Goal: Check status: Check status

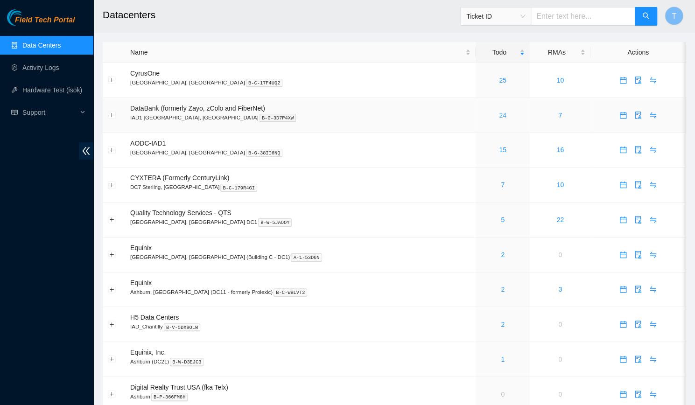
click at [499, 112] on link "24" at bounding box center [502, 115] width 7 height 7
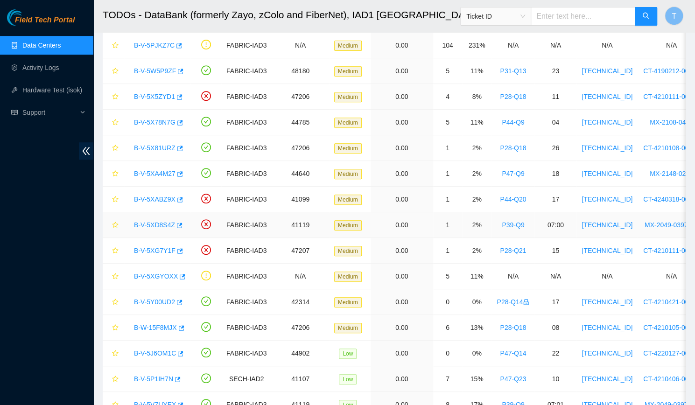
scroll to position [196, 0]
click at [145, 145] on link "B-V-5X81URZ" at bounding box center [155, 148] width 42 height 7
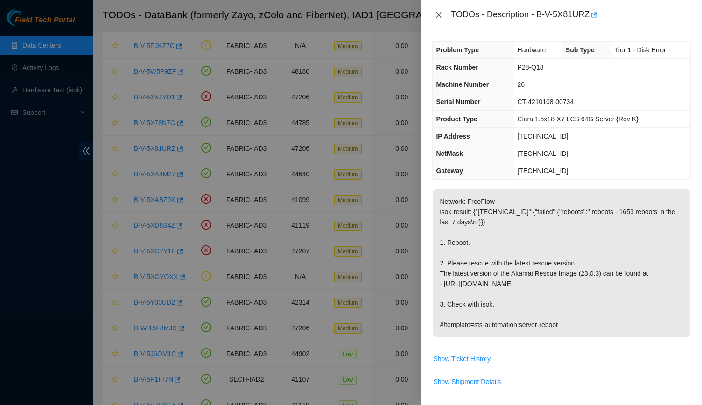
click at [436, 11] on button "Close" at bounding box center [438, 15] width 13 height 9
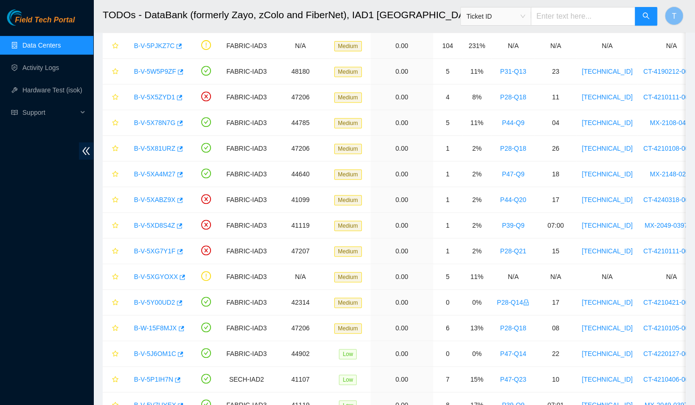
click at [29, 42] on link "Data Centers" at bounding box center [41, 45] width 38 height 7
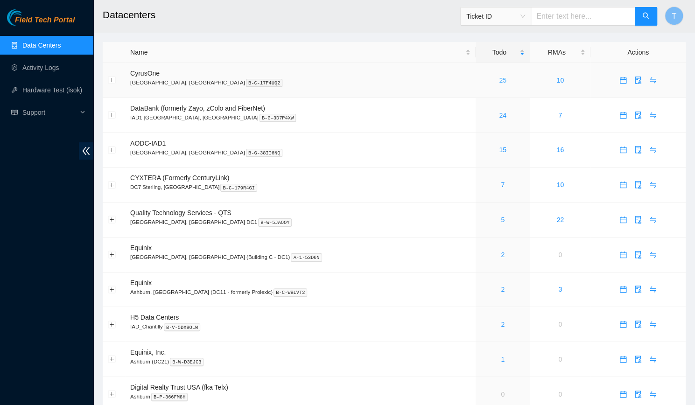
click at [499, 80] on link "25" at bounding box center [502, 80] width 7 height 7
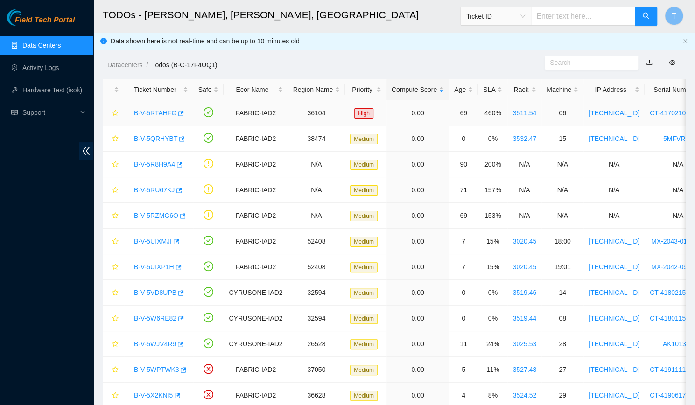
click at [160, 117] on div "B-V-5RTAHFG" at bounding box center [158, 112] width 59 height 15
click at [154, 112] on link "B-V-5RTAHFG" at bounding box center [155, 112] width 42 height 7
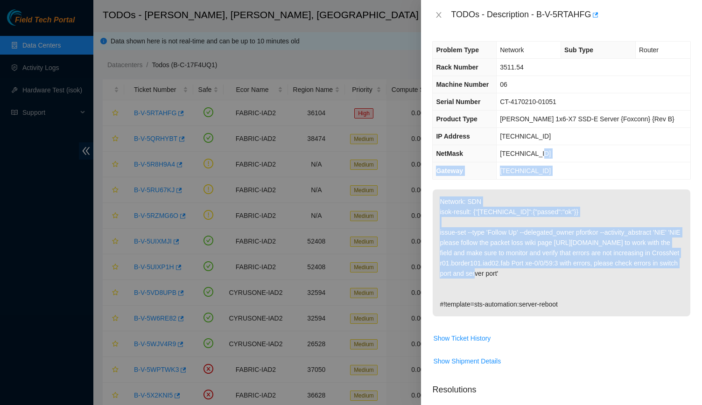
drag, startPoint x: 633, startPoint y: 276, endPoint x: 549, endPoint y: 151, distance: 150.8
click at [549, 151] on div "Problem Type Network Sub Type Router Rack Number 3511.54 Machine Number 06 Seri…" at bounding box center [561, 217] width 281 height 375
click at [549, 151] on span "255.255.255.248" at bounding box center [525, 153] width 51 height 7
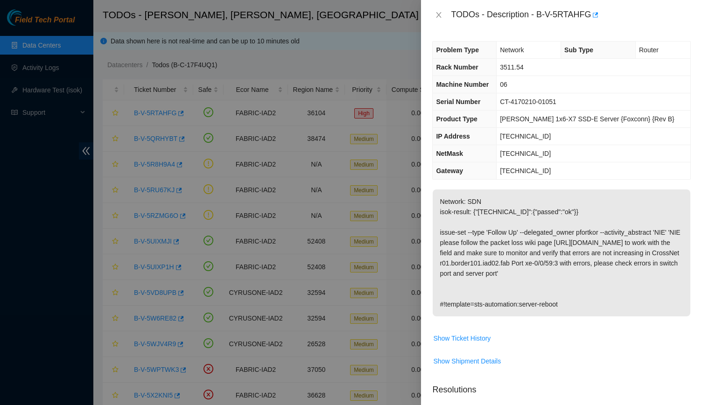
click at [439, 10] on div "TODOs - Description - B-V-5RTAHFG" at bounding box center [561, 14] width 259 height 15
click at [436, 17] on icon "close" at bounding box center [438, 14] width 7 height 7
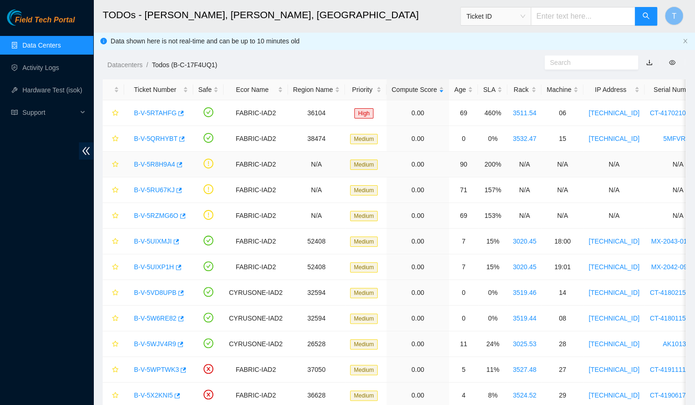
click at [160, 164] on link "B-V-5R8H9A4" at bounding box center [154, 164] width 41 height 7
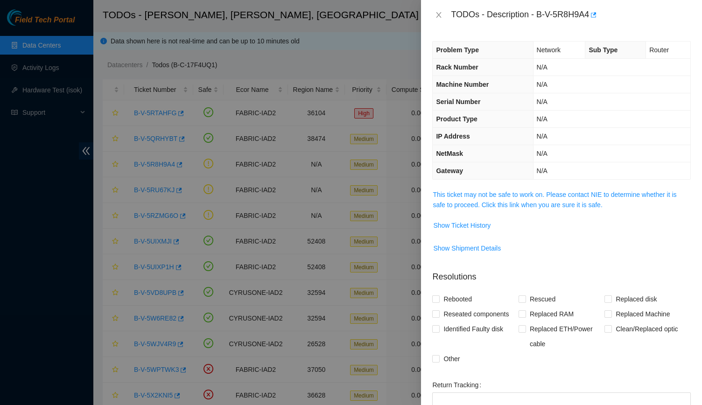
click at [542, 186] on div "Problem Type Network Sub Type Router Rack Number N/A Machine Number N/A Serial …" at bounding box center [561, 217] width 281 height 375
click at [545, 195] on link "This ticket may not be safe to work on. Please contact NIE to determine whether…" at bounding box center [555, 200] width 244 height 18
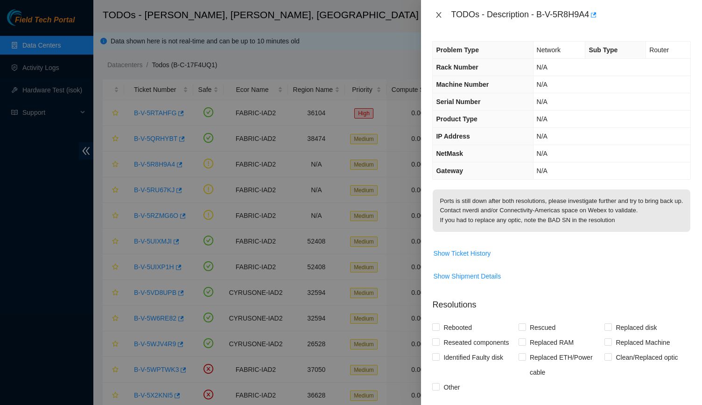
click at [435, 18] on icon "close" at bounding box center [438, 14] width 7 height 7
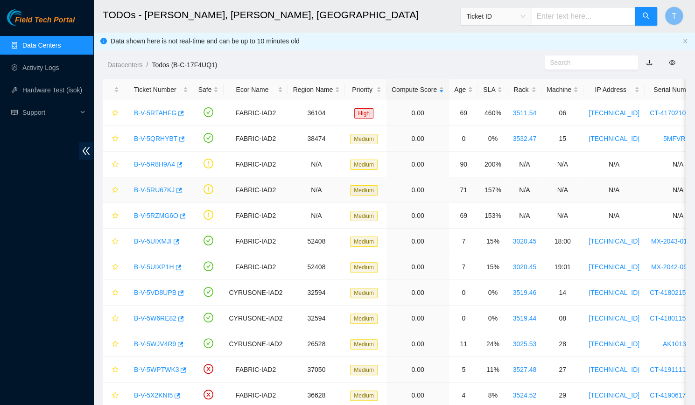
click at [167, 191] on link "B-V-5RU67KJ" at bounding box center [154, 189] width 41 height 7
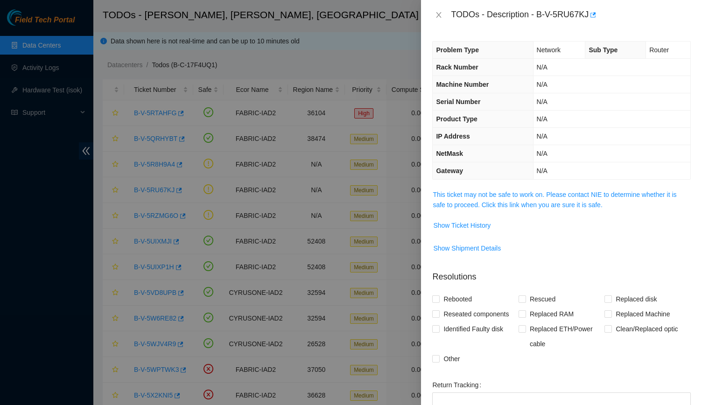
click at [510, 208] on span "This ticket may not be safe to work on. Please contact NIE to determine whether…" at bounding box center [562, 199] width 258 height 21
click at [503, 201] on link "This ticket may not be safe to work on. Please contact NIE to determine whether…" at bounding box center [555, 200] width 244 height 18
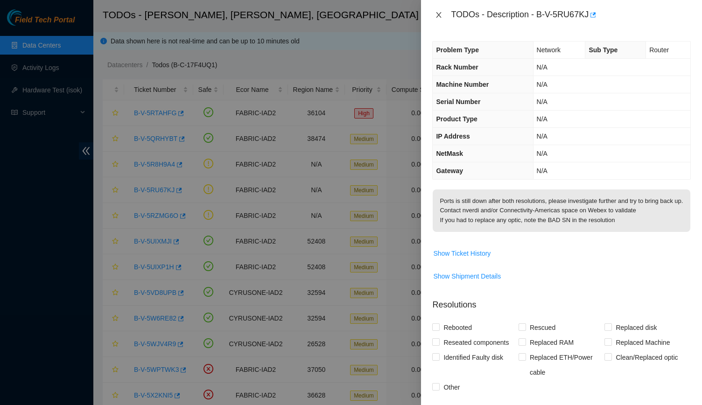
click at [433, 15] on button "Close" at bounding box center [438, 15] width 13 height 9
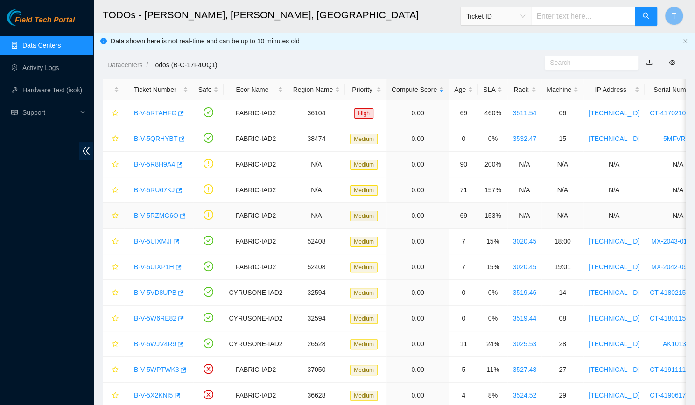
click at [155, 214] on link "B-V-5RZMG6O" at bounding box center [156, 215] width 44 height 7
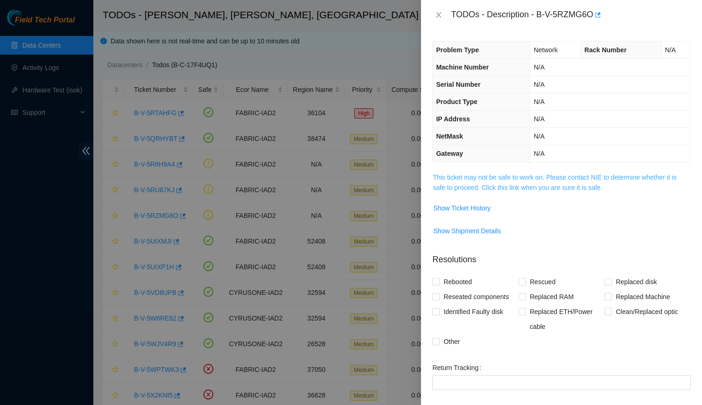
click at [537, 186] on link "This ticket may not be safe to work on. Please contact NIE to determine whether…" at bounding box center [555, 183] width 244 height 18
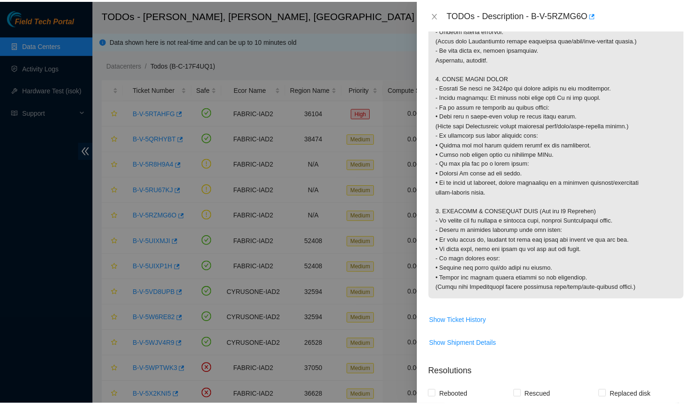
scroll to position [821, 0]
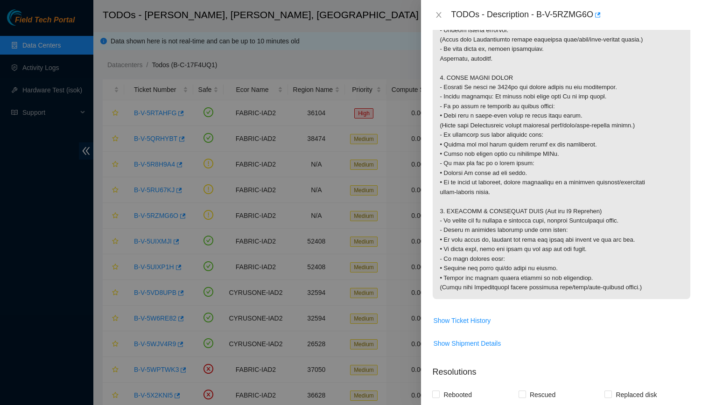
click at [435, 12] on icon "close" at bounding box center [438, 14] width 7 height 7
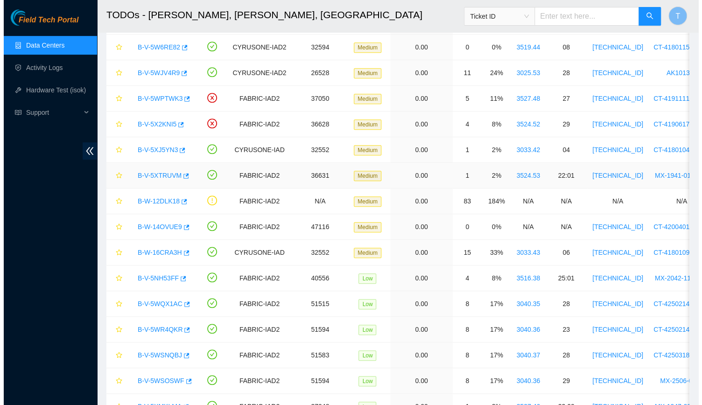
scroll to position [0, 0]
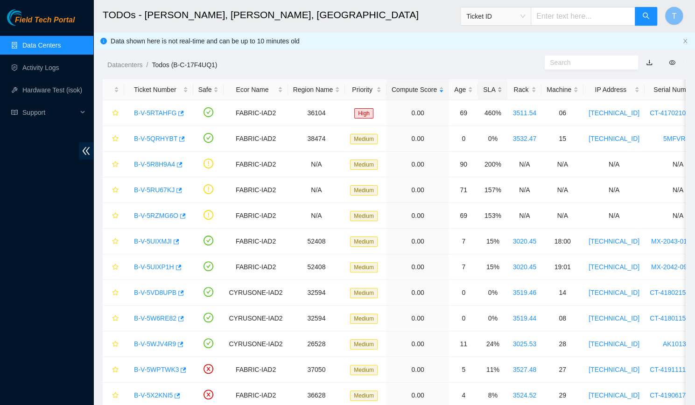
click at [486, 93] on div "SLA" at bounding box center [492, 89] width 19 height 10
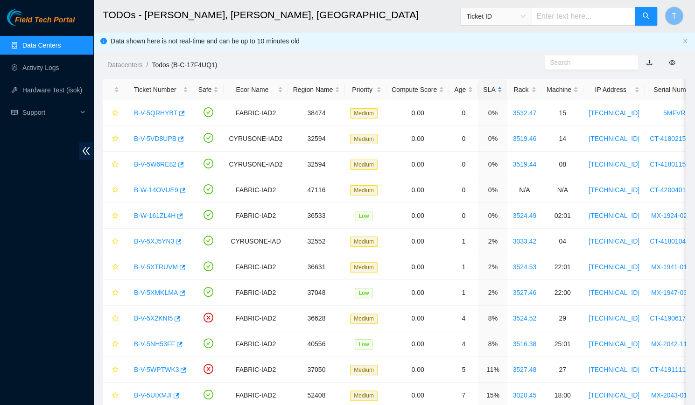
click at [486, 93] on div "SLA" at bounding box center [492, 89] width 19 height 10
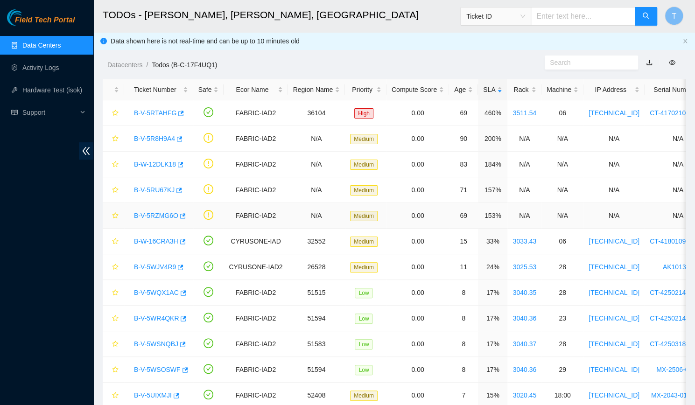
click at [154, 214] on link "B-V-5RZMG6O" at bounding box center [156, 215] width 44 height 7
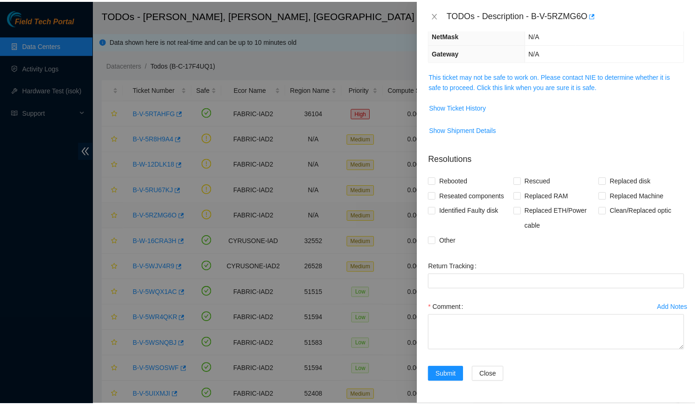
scroll to position [99, 0]
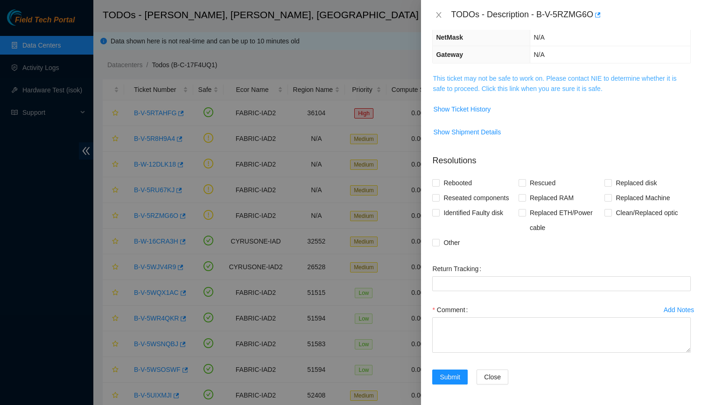
click at [504, 76] on link "This ticket may not be safe to work on. Please contact NIE to determine whether…" at bounding box center [555, 84] width 244 height 18
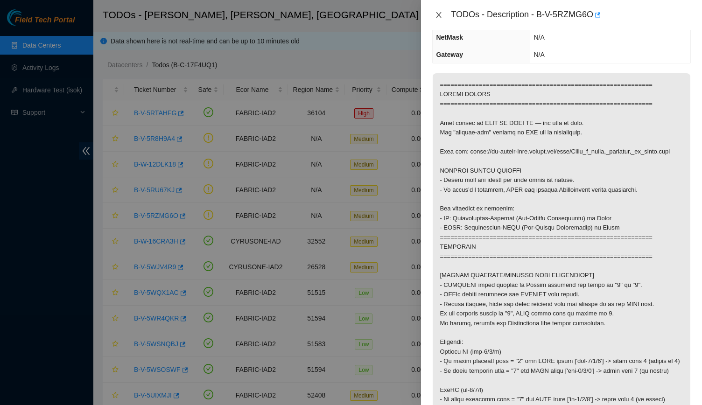
click at [434, 11] on button "Close" at bounding box center [438, 15] width 13 height 9
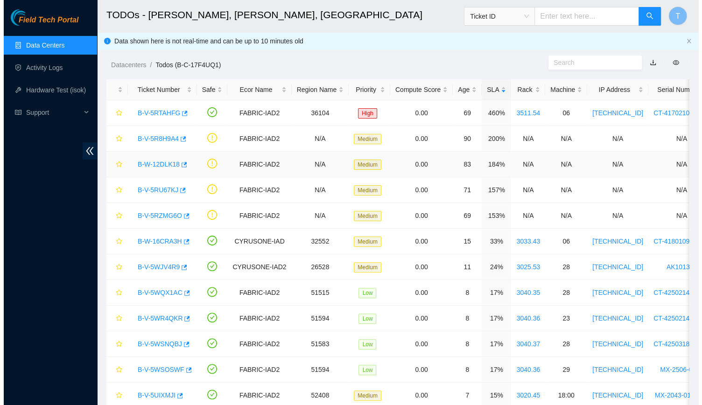
scroll to position [130, 0]
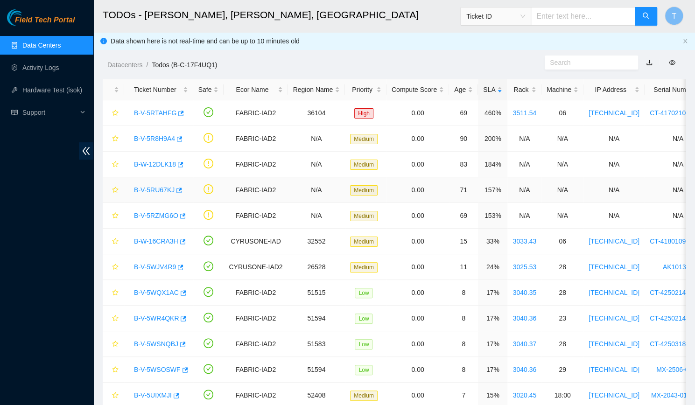
click at [141, 189] on link "B-V-5RU67KJ" at bounding box center [154, 189] width 41 height 7
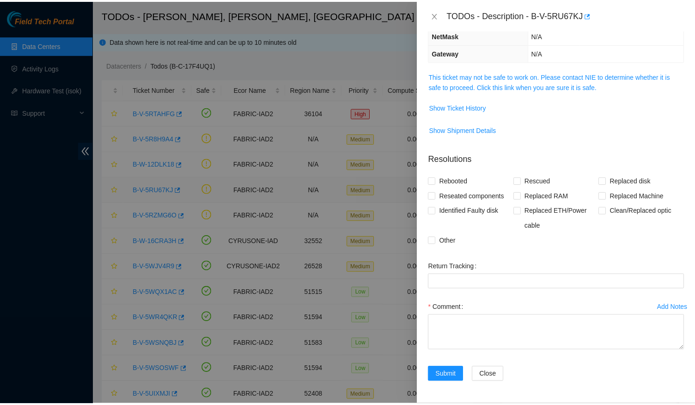
scroll to position [99, 0]
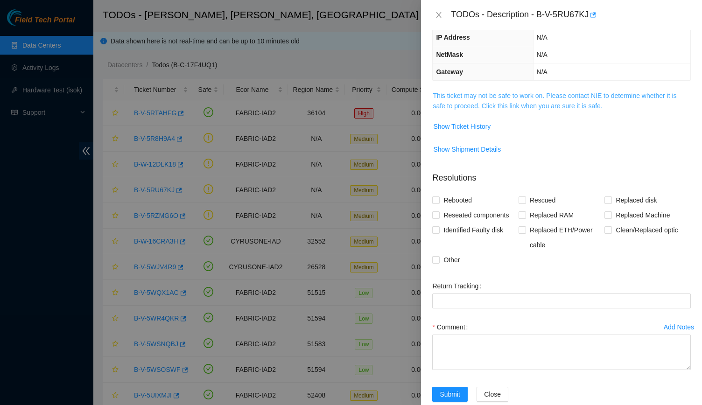
click at [507, 96] on link "This ticket may not be safe to work on. Please contact NIE to determine whether…" at bounding box center [555, 101] width 244 height 18
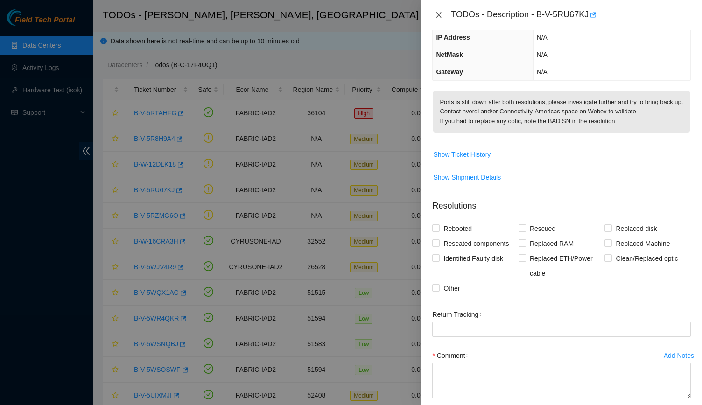
click at [439, 13] on icon "close" at bounding box center [438, 14] width 7 height 7
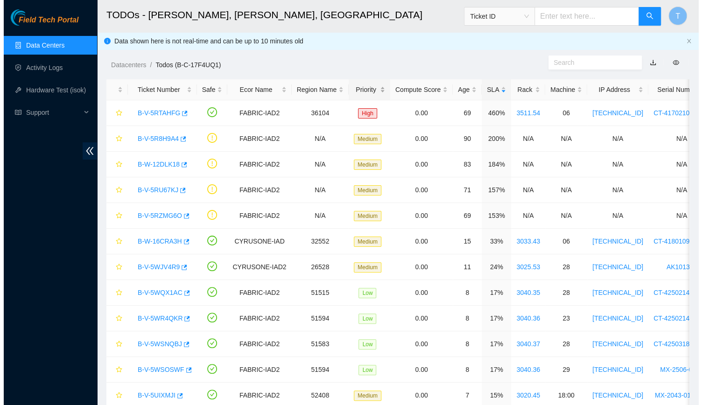
scroll to position [130, 0]
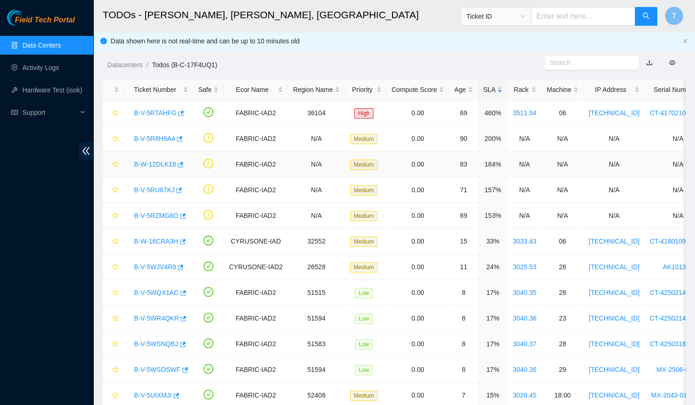
click at [154, 165] on link "B-W-12DLK18" at bounding box center [155, 164] width 42 height 7
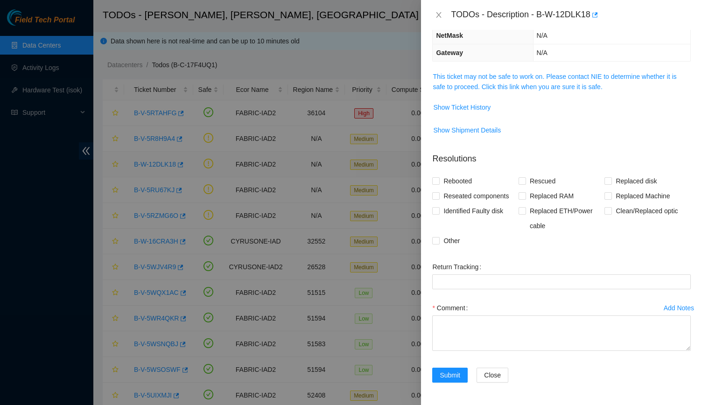
scroll to position [99, 0]
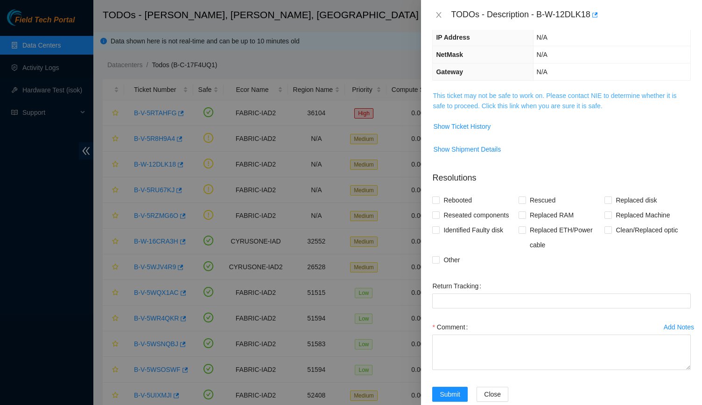
click at [539, 100] on link "This ticket may not be safe to work on. Please contact NIE to determine whether…" at bounding box center [555, 101] width 244 height 18
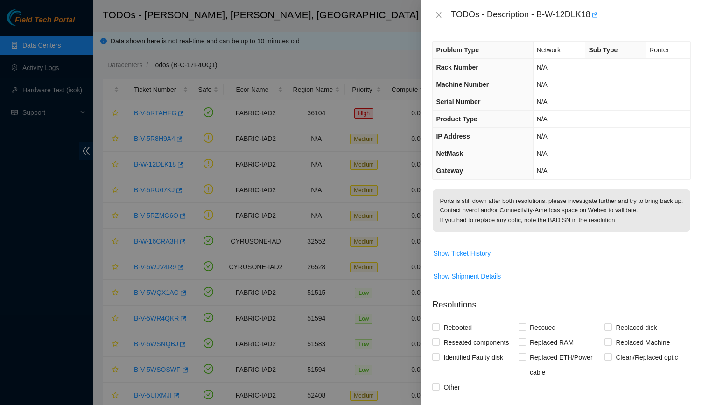
scroll to position [1, 0]
click at [442, 14] on icon "close" at bounding box center [438, 14] width 7 height 7
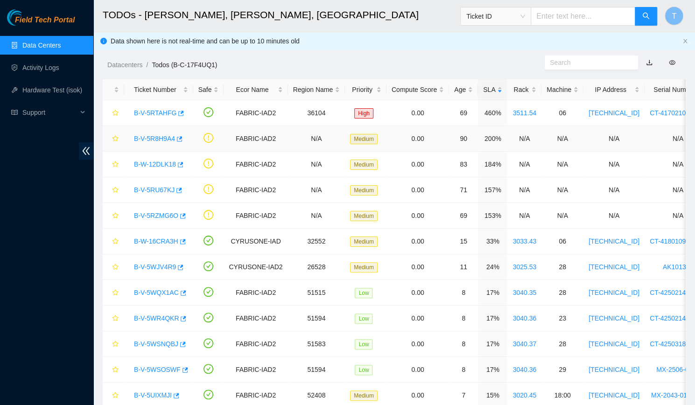
click at [166, 137] on link "B-V-5R8H9A4" at bounding box center [154, 138] width 41 height 7
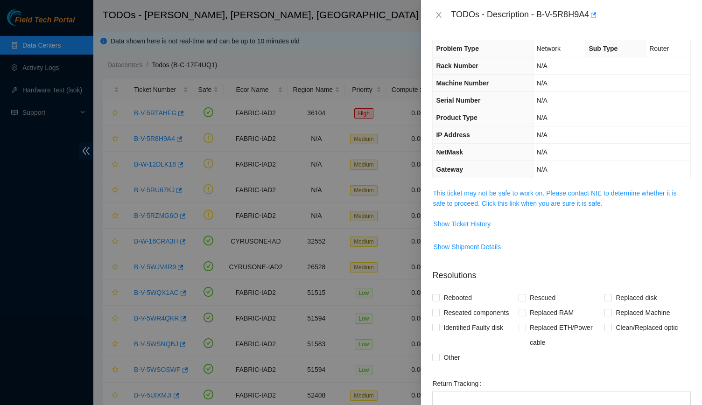
click at [520, 208] on td "This ticket may not be safe to work on. Please contact NIE to determine whether…" at bounding box center [561, 202] width 259 height 28
click at [515, 202] on link "This ticket may not be safe to work on. Please contact NIE to determine whether…" at bounding box center [555, 198] width 244 height 18
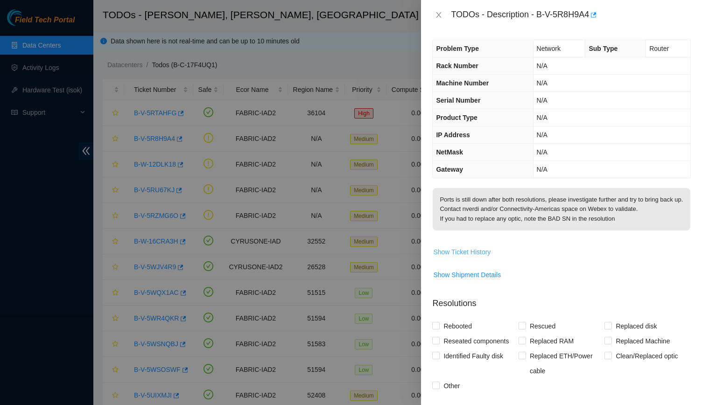
click at [458, 257] on span "Show Ticket History" at bounding box center [461, 252] width 57 height 10
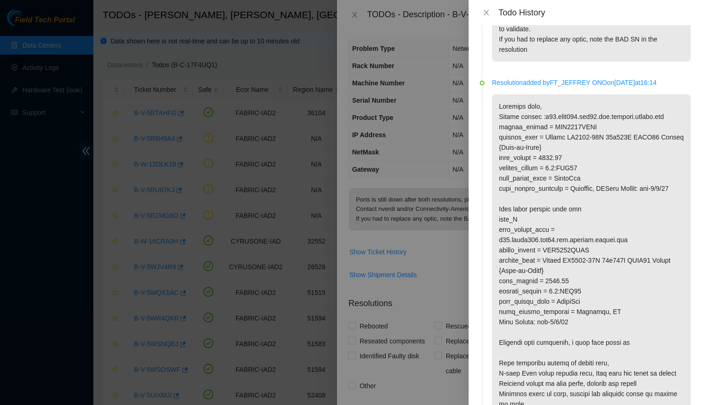
scroll to position [0, 0]
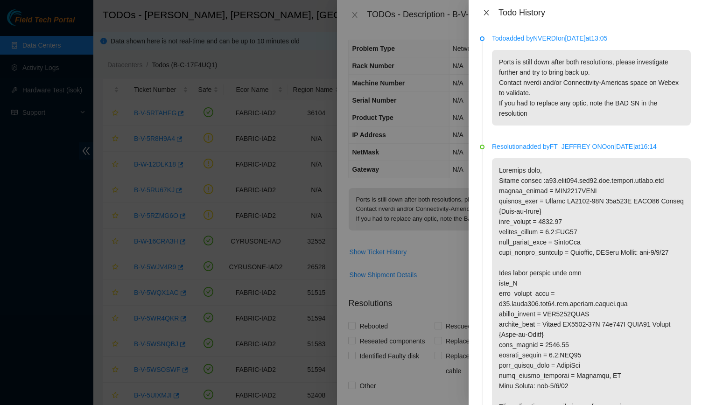
click at [489, 9] on icon "close" at bounding box center [486, 12] width 7 height 7
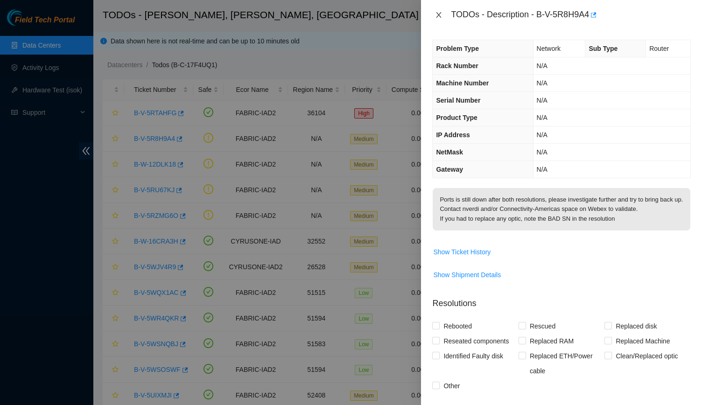
click at [441, 11] on button "Close" at bounding box center [438, 15] width 13 height 9
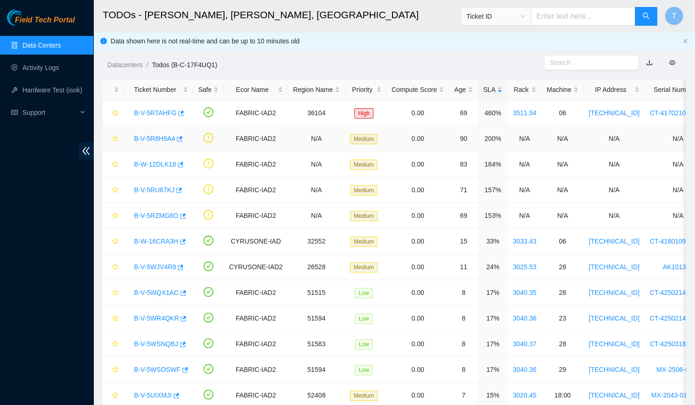
click at [141, 143] on div "B-V-5R8H9A4" at bounding box center [158, 138] width 59 height 15
click at [142, 135] on link "B-V-5R8H9A4" at bounding box center [154, 138] width 41 height 7
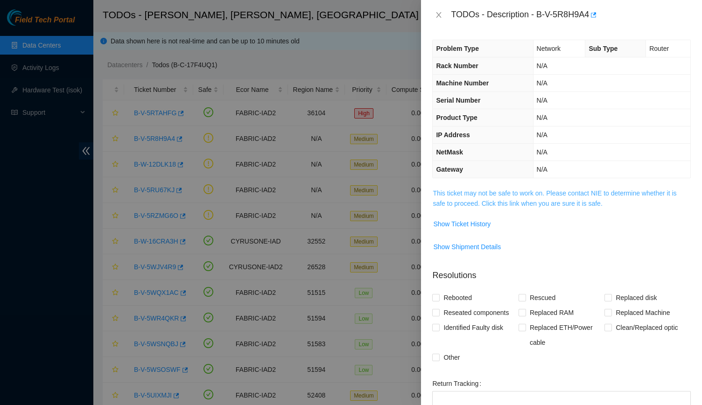
click at [509, 196] on link "This ticket may not be safe to work on. Please contact NIE to determine whether…" at bounding box center [555, 198] width 244 height 18
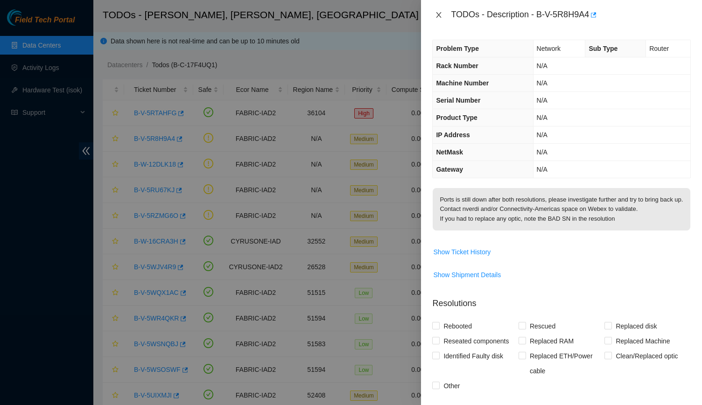
click at [438, 12] on icon "close" at bounding box center [438, 14] width 7 height 7
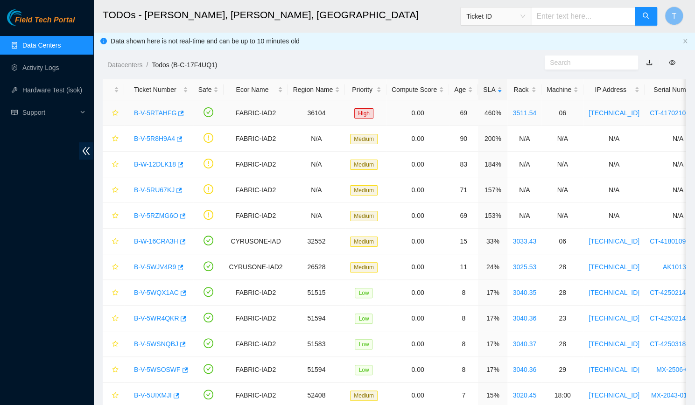
click at [144, 109] on link "B-V-5RTAHFG" at bounding box center [155, 112] width 42 height 7
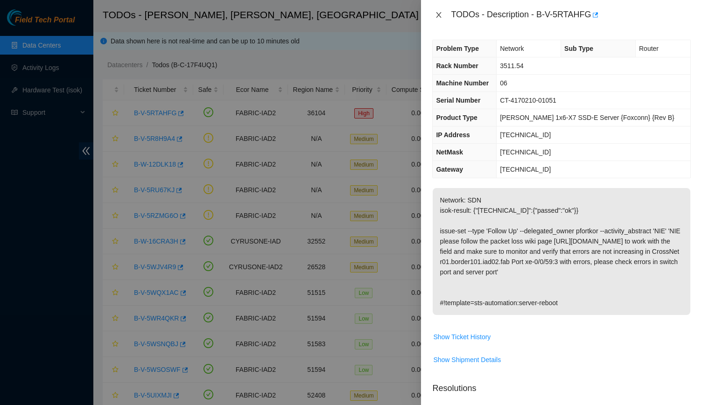
click at [438, 13] on icon "close" at bounding box center [438, 14] width 7 height 7
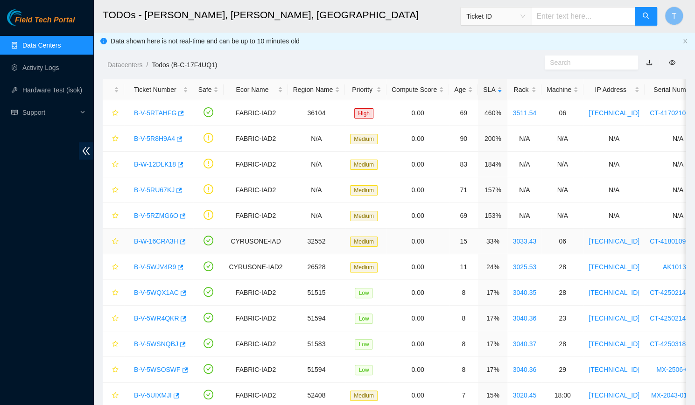
click at [145, 242] on link "B-W-16CRA3H" at bounding box center [156, 241] width 44 height 7
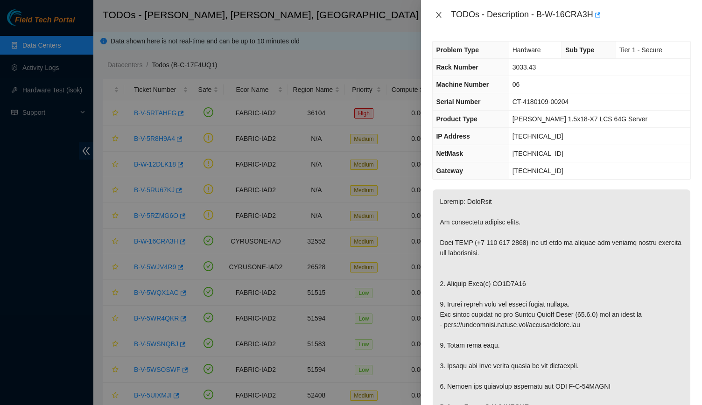
click at [439, 16] on icon "close" at bounding box center [438, 14] width 7 height 7
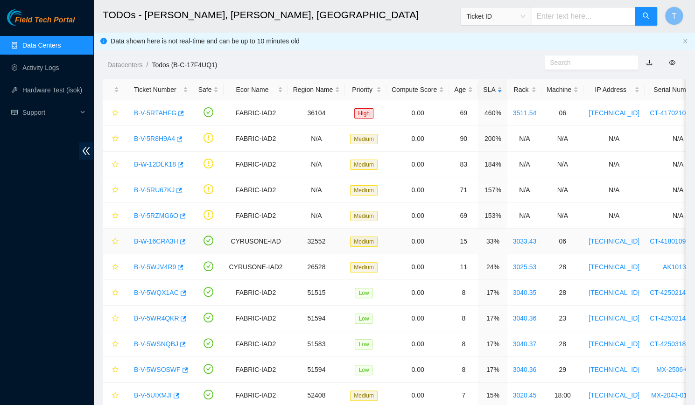
click at [164, 238] on link "B-W-16CRA3H" at bounding box center [156, 241] width 44 height 7
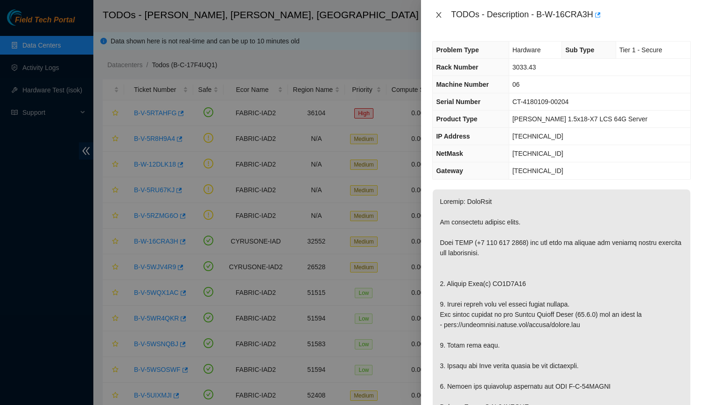
drag, startPoint x: 435, startPoint y: 21, endPoint x: 439, endPoint y: 15, distance: 6.7
click at [439, 15] on div "TODOs - Description - B-W-16CRA3H" at bounding box center [561, 14] width 259 height 15
click at [439, 15] on icon "close" at bounding box center [438, 15] width 5 height 6
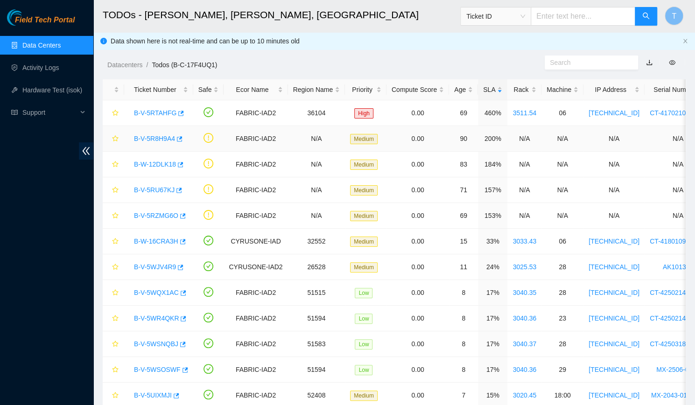
click at [153, 137] on link "B-V-5R8H9A4" at bounding box center [154, 138] width 41 height 7
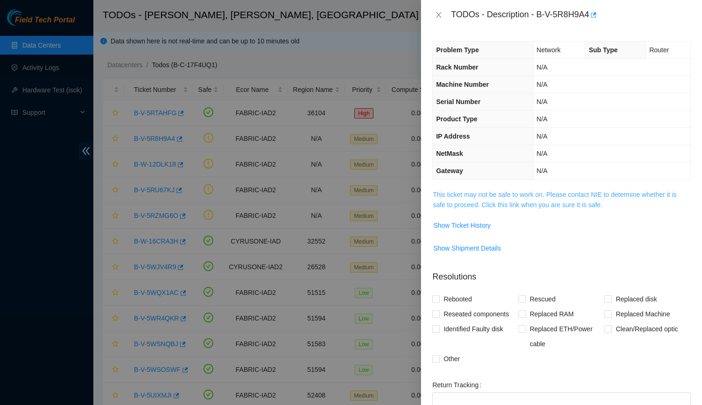
click at [510, 193] on link "This ticket may not be safe to work on. Please contact NIE to determine whether…" at bounding box center [555, 200] width 244 height 18
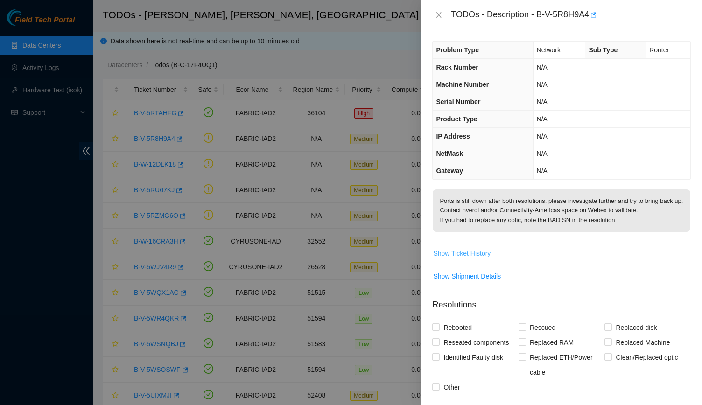
click at [460, 259] on span "Show Ticket History" at bounding box center [461, 253] width 57 height 10
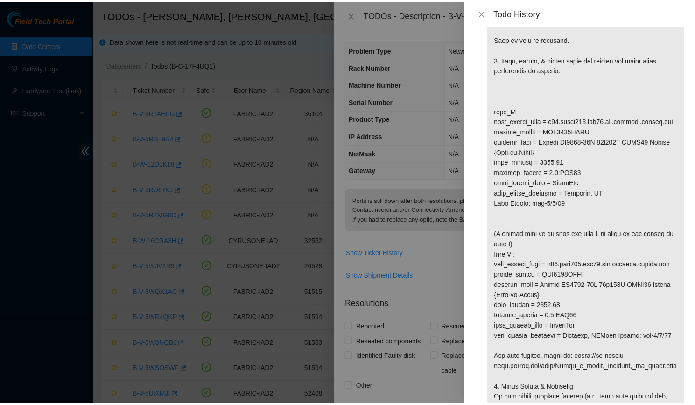
scroll to position [1026, 0]
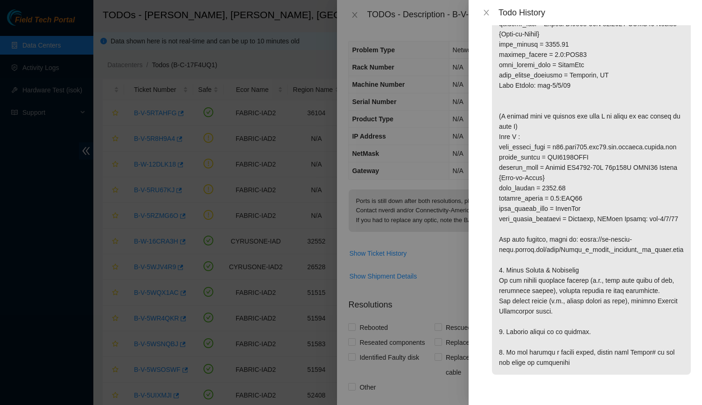
click at [493, 16] on div "Todo History" at bounding box center [585, 12] width 211 height 10
click at [491, 15] on button "Close" at bounding box center [486, 12] width 13 height 9
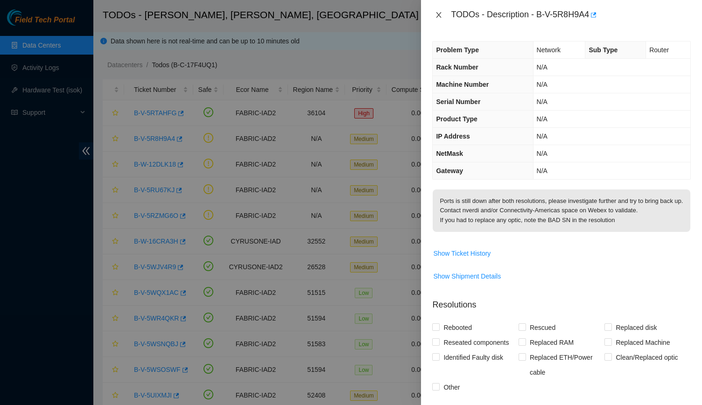
click at [437, 11] on button "Close" at bounding box center [438, 15] width 13 height 9
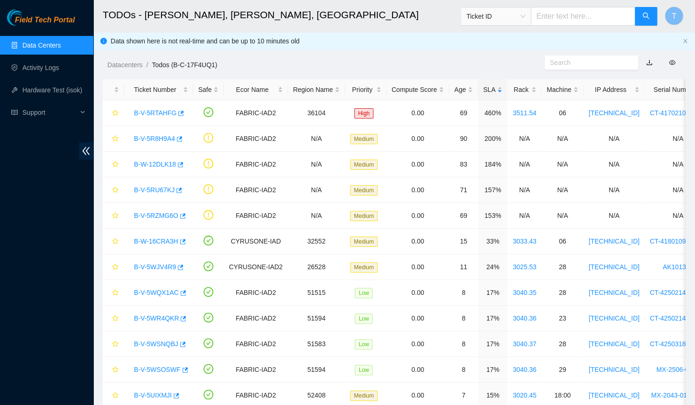
click at [26, 208] on div "Field Tech Portal Data Centers Activity Logs Hardware Test (isok) Support" at bounding box center [46, 207] width 93 height 396
click at [157, 110] on link "B-V-5RTAHFG" at bounding box center [155, 112] width 42 height 7
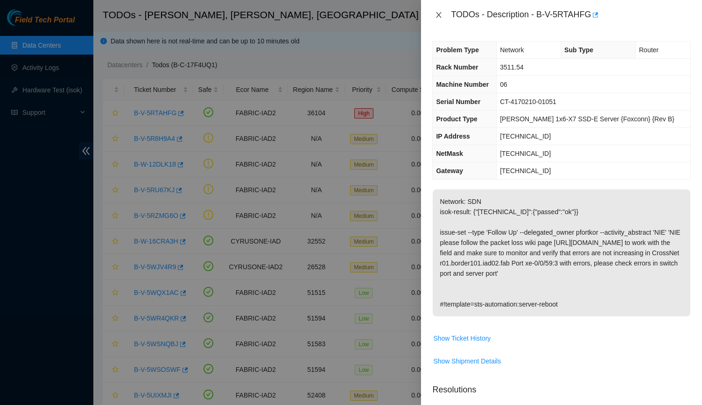
click at [439, 13] on icon "close" at bounding box center [438, 14] width 7 height 7
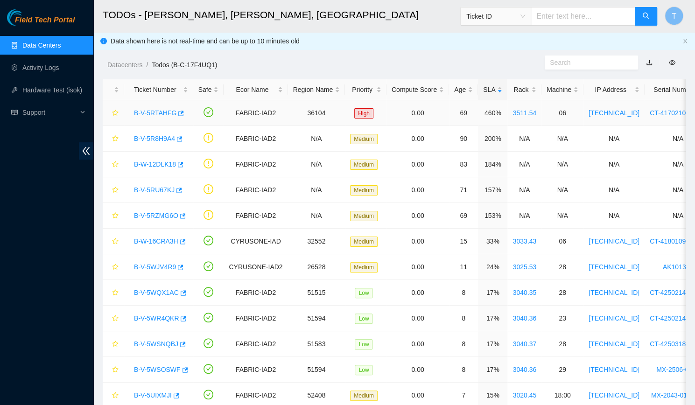
click at [162, 112] on link "B-V-5RTAHFG" at bounding box center [155, 112] width 42 height 7
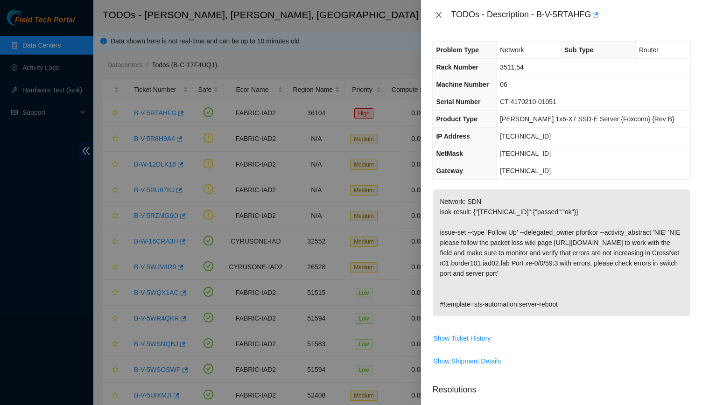
click at [435, 13] on icon "close" at bounding box center [438, 14] width 7 height 7
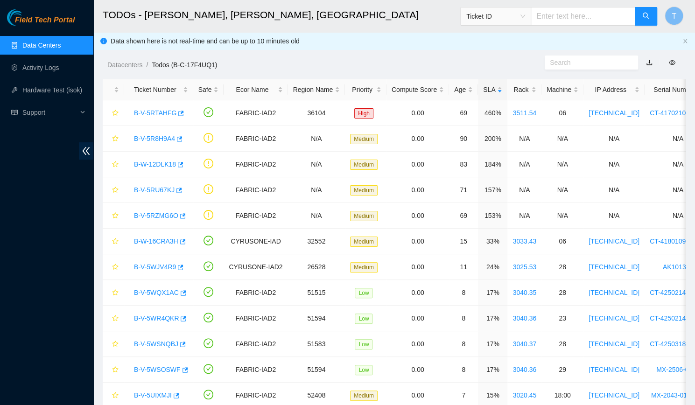
click at [554, 16] on input "text" at bounding box center [583, 16] width 105 height 19
type input "463470063247"
click at [520, 24] on span "Ticket ID" at bounding box center [495, 16] width 70 height 19
click at [512, 17] on span "Ticket ID" at bounding box center [495, 16] width 59 height 14
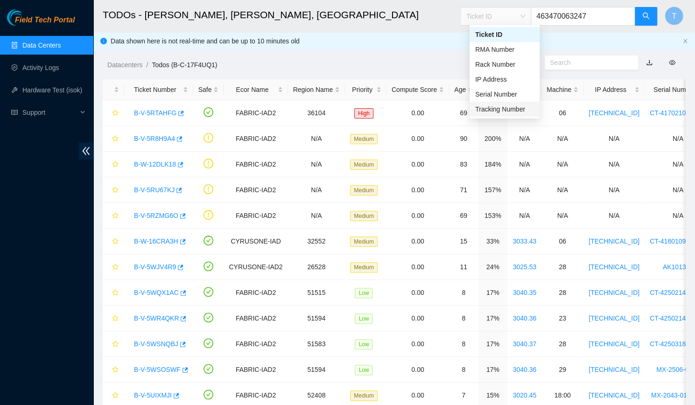
click at [503, 109] on div "Tracking Number" at bounding box center [504, 109] width 59 height 10
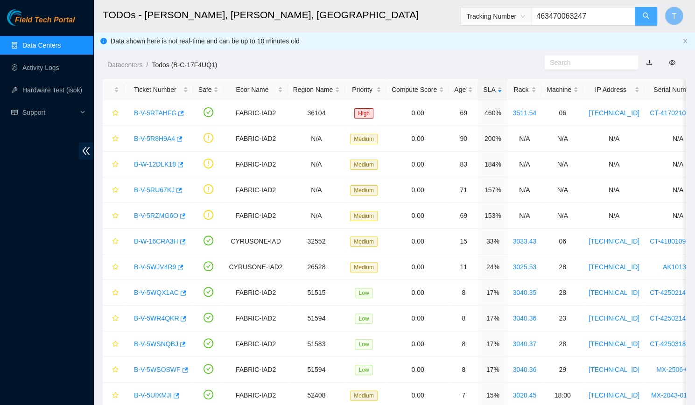
click at [640, 16] on button "button" at bounding box center [646, 16] width 22 height 19
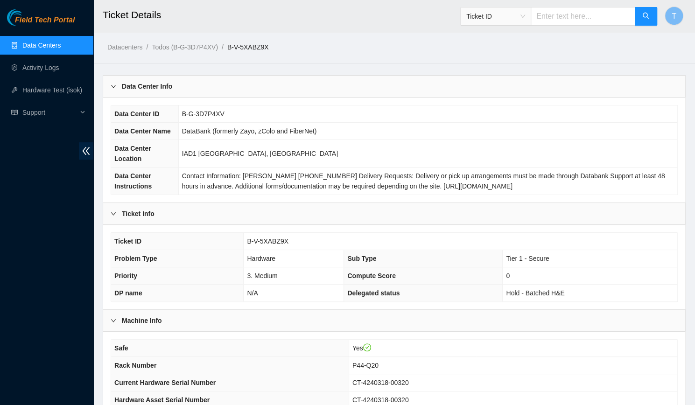
scroll to position [192, 0]
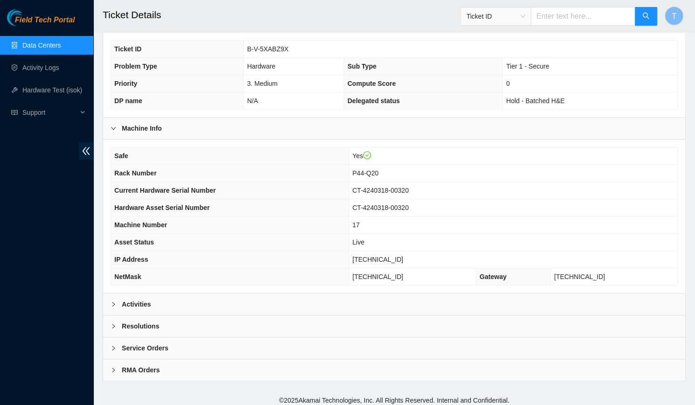
click at [202, 294] on div "Activities" at bounding box center [394, 304] width 582 height 21
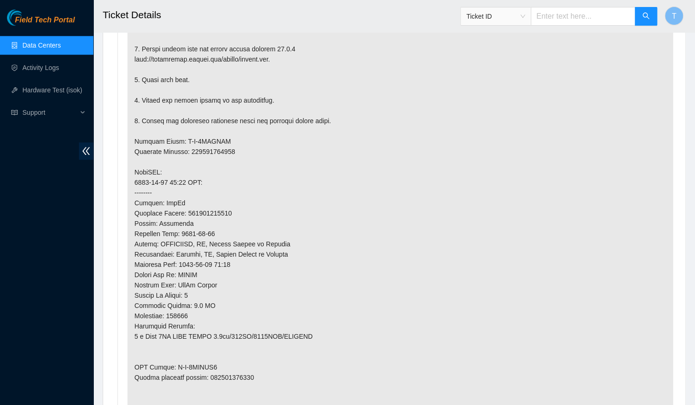
scroll to position [619, 0]
click at [202, 293] on p at bounding box center [400, 173] width 546 height 517
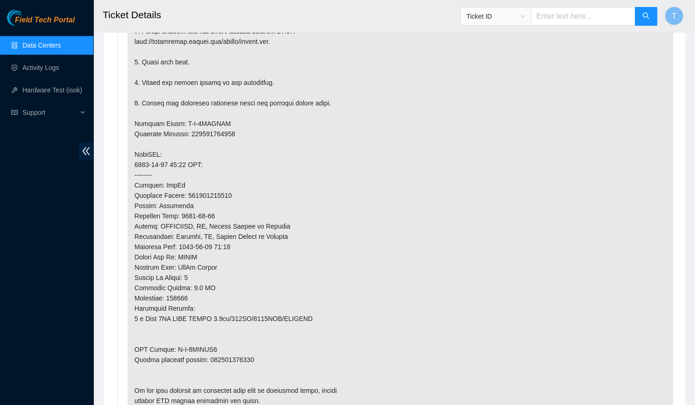
click at [202, 293] on p at bounding box center [400, 154] width 546 height 517
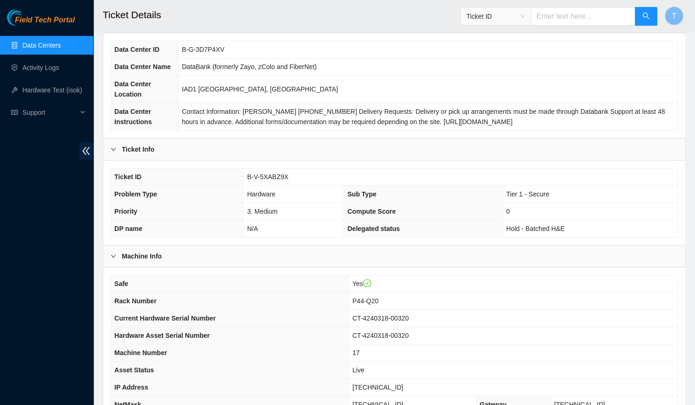
scroll to position [0, 0]
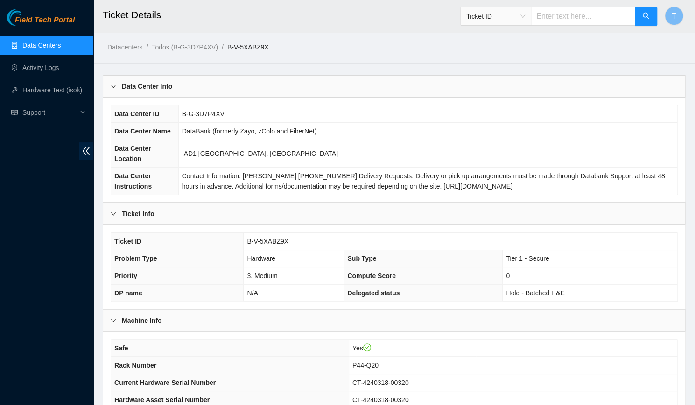
click at [193, 112] on span "B-G-3D7P4XV" at bounding box center [203, 113] width 42 height 7
copy span "B-G-3D7P4XV"
click at [256, 238] on span "B-V-5XABZ9X" at bounding box center [268, 241] width 42 height 7
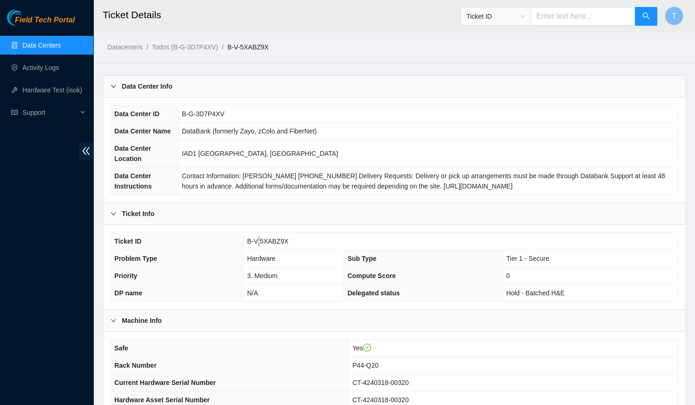
click at [256, 238] on span "B-V-5XABZ9X" at bounding box center [268, 241] width 42 height 7
copy span "B-V-5XABZ9X"
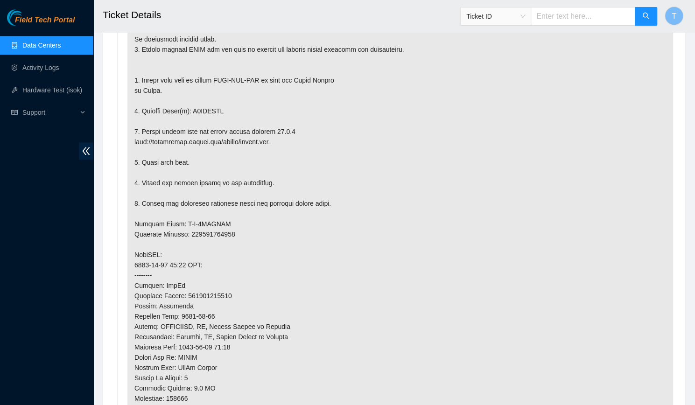
scroll to position [535, 0]
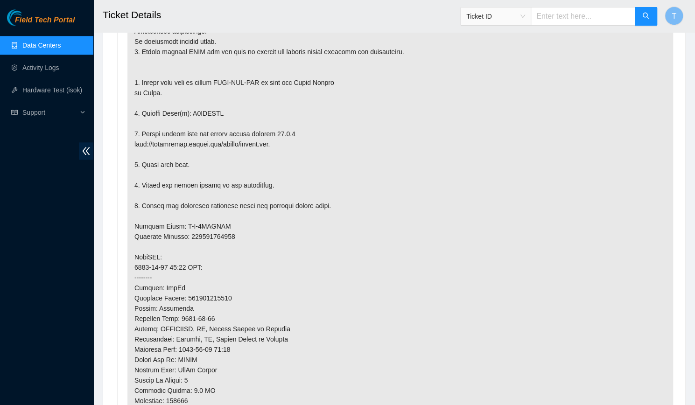
click at [205, 111] on p at bounding box center [400, 257] width 546 height 517
copy p "V1GKKTMC"
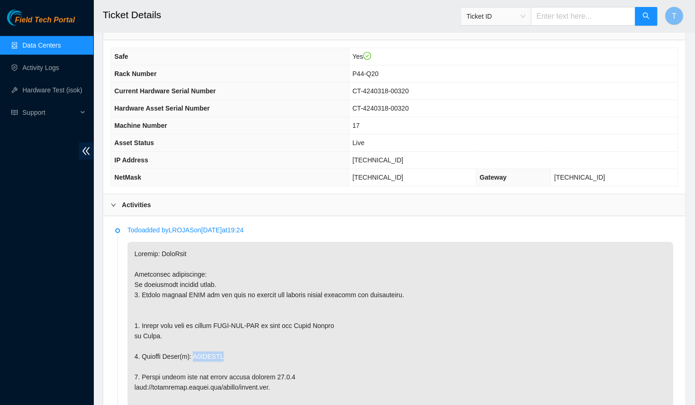
scroll to position [291, 0]
